Goal: Use online tool/utility: Utilize a website feature to perform a specific function

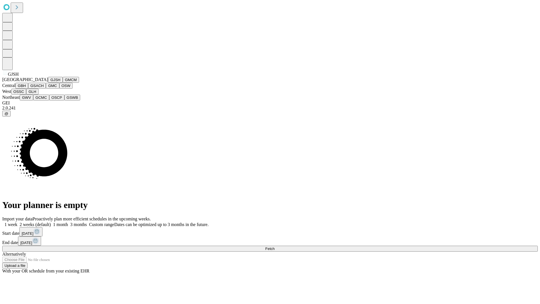
click at [48, 83] on button "GJSH" at bounding box center [55, 80] width 15 height 6
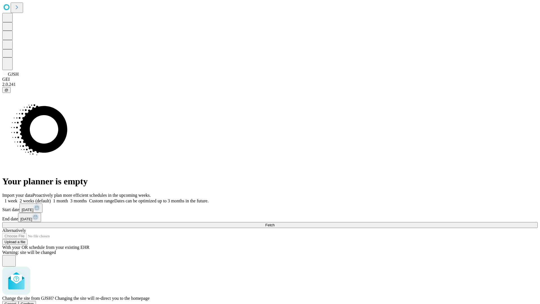
click at [34, 301] on span "Confirm" at bounding box center [27, 303] width 13 height 4
click at [51, 198] on label "2 weeks (default)" at bounding box center [33, 200] width 33 height 5
click at [274, 223] on span "Fetch" at bounding box center [269, 225] width 9 height 4
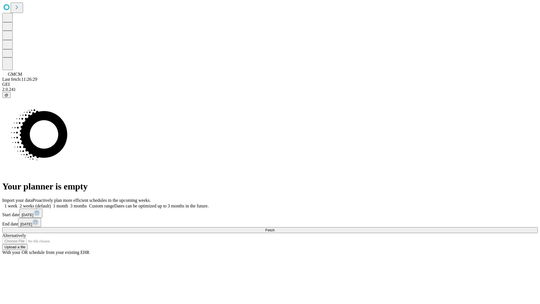
click at [51, 203] on label "2 weeks (default)" at bounding box center [33, 205] width 33 height 5
click at [274, 228] on span "Fetch" at bounding box center [269, 230] width 9 height 4
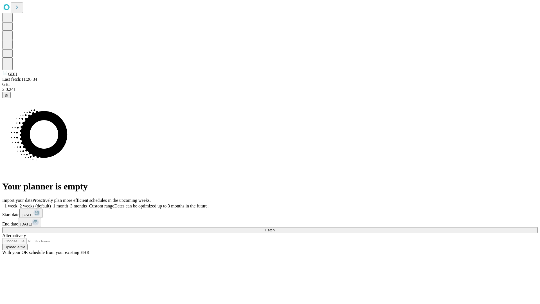
click at [51, 203] on label "2 weeks (default)" at bounding box center [33, 205] width 33 height 5
click at [274, 228] on span "Fetch" at bounding box center [269, 230] width 9 height 4
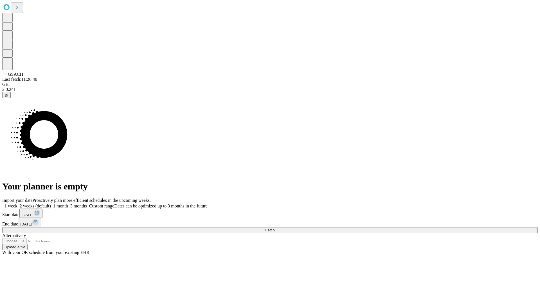
click at [51, 203] on label "2 weeks (default)" at bounding box center [33, 205] width 33 height 5
click at [274, 228] on span "Fetch" at bounding box center [269, 230] width 9 height 4
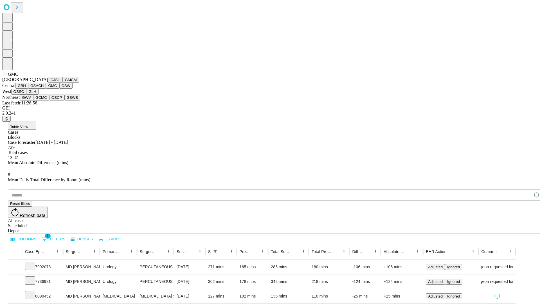
click at [59, 89] on button "OSW" at bounding box center [65, 86] width 13 height 6
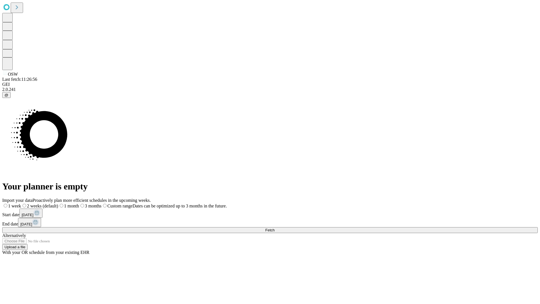
click at [58, 203] on label "2 weeks (default)" at bounding box center [39, 205] width 37 height 5
click at [274, 228] on span "Fetch" at bounding box center [269, 230] width 9 height 4
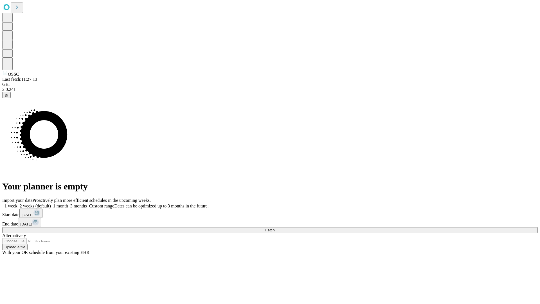
click at [274, 228] on span "Fetch" at bounding box center [269, 230] width 9 height 4
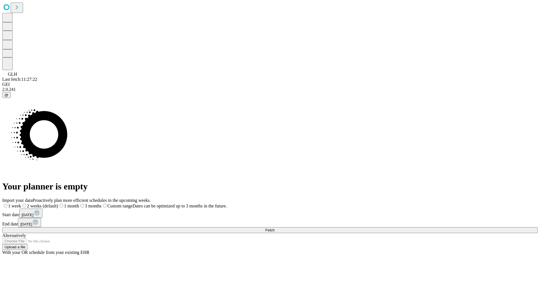
click at [58, 203] on label "2 weeks (default)" at bounding box center [39, 205] width 37 height 5
click at [274, 228] on span "Fetch" at bounding box center [269, 230] width 9 height 4
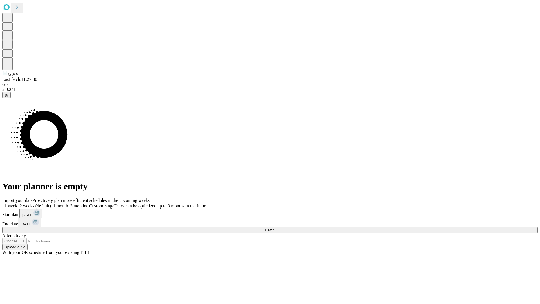
click at [51, 203] on label "2 weeks (default)" at bounding box center [33, 205] width 33 height 5
click at [274, 228] on span "Fetch" at bounding box center [269, 230] width 9 height 4
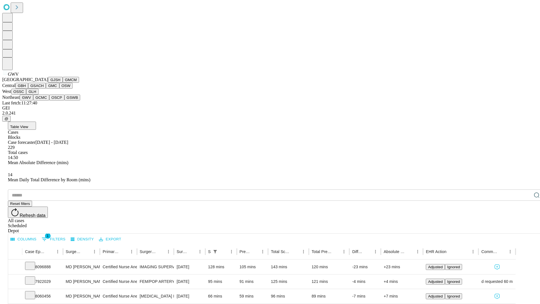
click at [44, 100] on button "GCMC" at bounding box center [41, 97] width 16 height 6
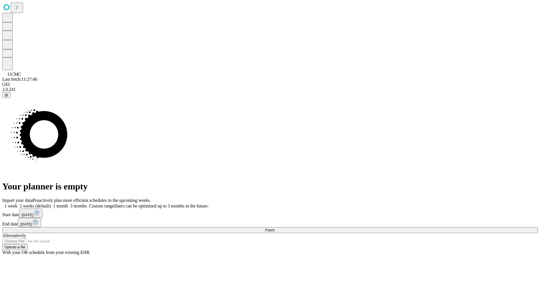
click at [51, 203] on label "2 weeks (default)" at bounding box center [33, 205] width 33 height 5
click at [274, 228] on span "Fetch" at bounding box center [269, 230] width 9 height 4
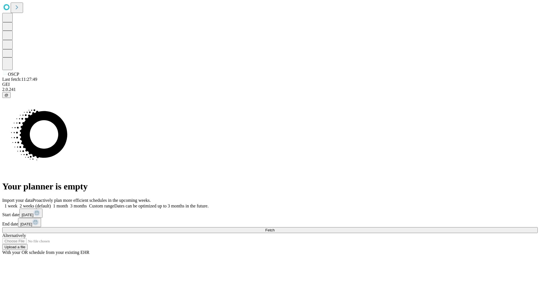
click at [51, 203] on label "2 weeks (default)" at bounding box center [33, 205] width 33 height 5
click at [274, 228] on span "Fetch" at bounding box center [269, 230] width 9 height 4
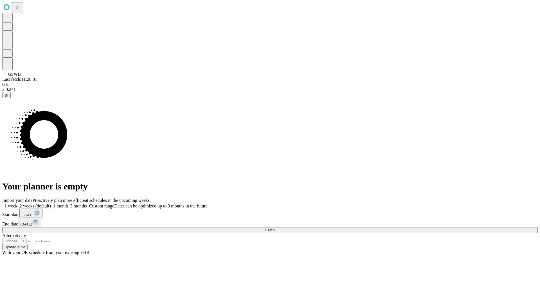
click at [51, 203] on label "2 weeks (default)" at bounding box center [33, 205] width 33 height 5
click at [274, 228] on span "Fetch" at bounding box center [269, 230] width 9 height 4
